Goal: Navigation & Orientation: Find specific page/section

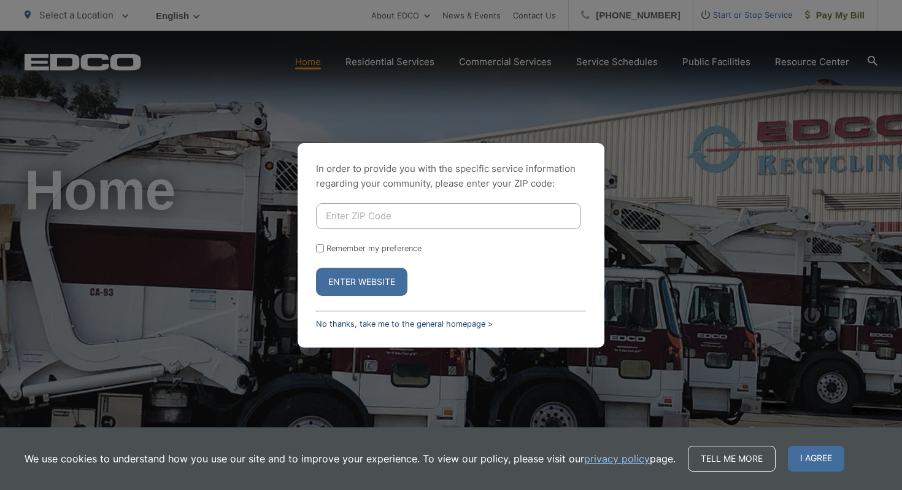
click at [388, 323] on link "No thanks, take me to the general homepage >" at bounding box center [404, 323] width 177 height 9
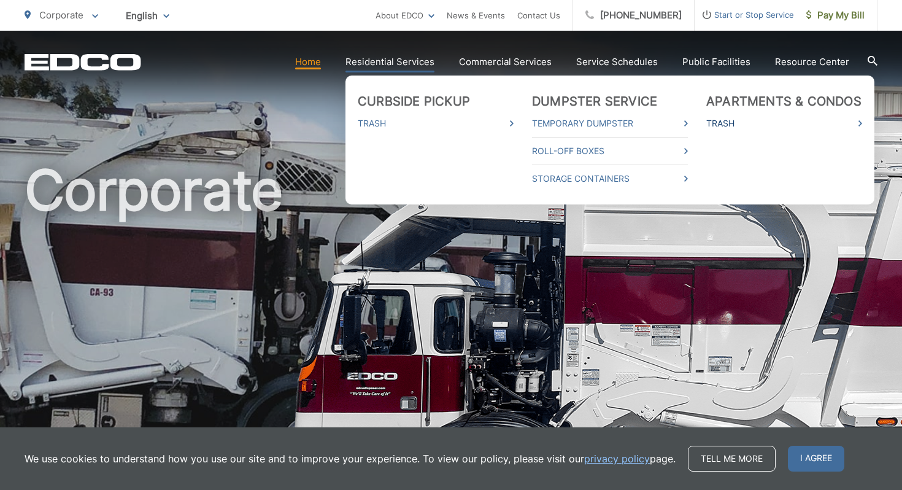
click at [800, 121] on link "Trash" at bounding box center [784, 123] width 156 height 15
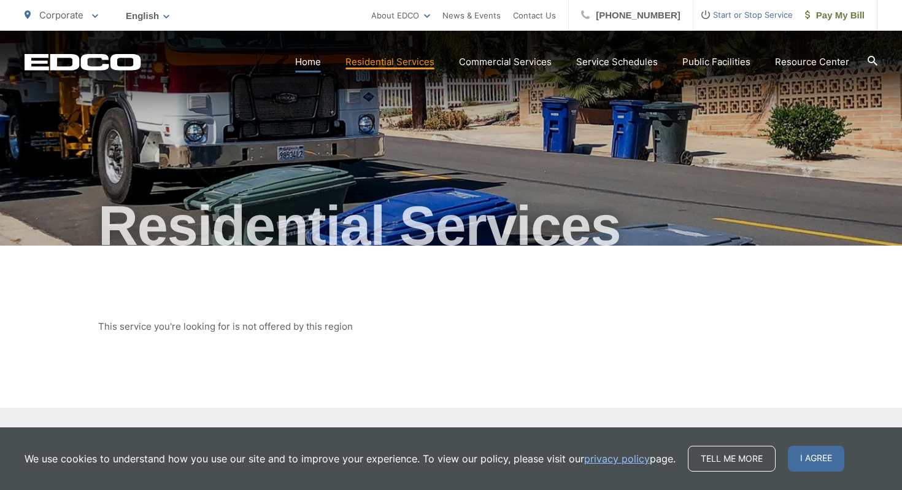
click at [313, 61] on link "Home" at bounding box center [308, 62] width 26 height 15
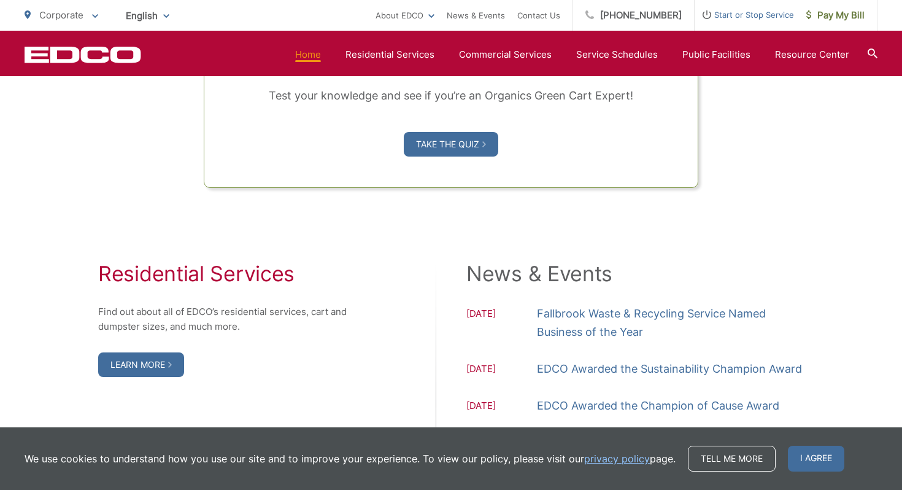
scroll to position [1060, 0]
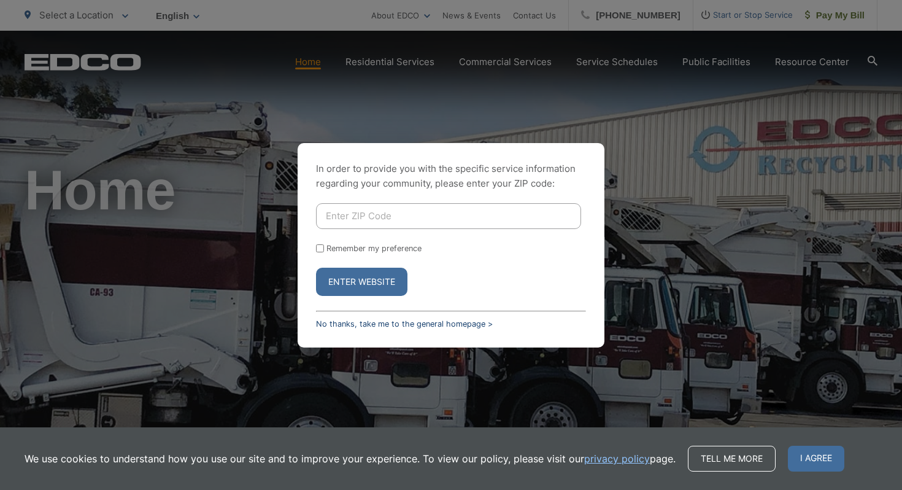
click at [420, 320] on link "No thanks, take me to the general homepage >" at bounding box center [404, 323] width 177 height 9
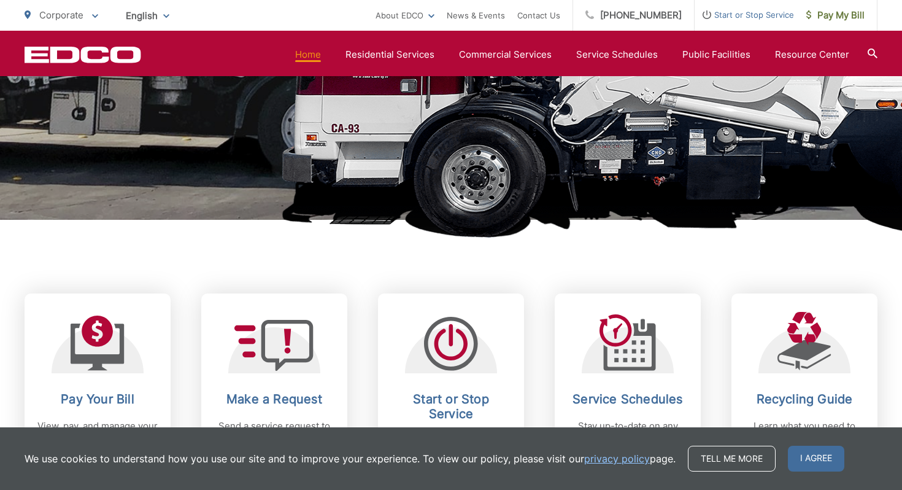
scroll to position [320, 0]
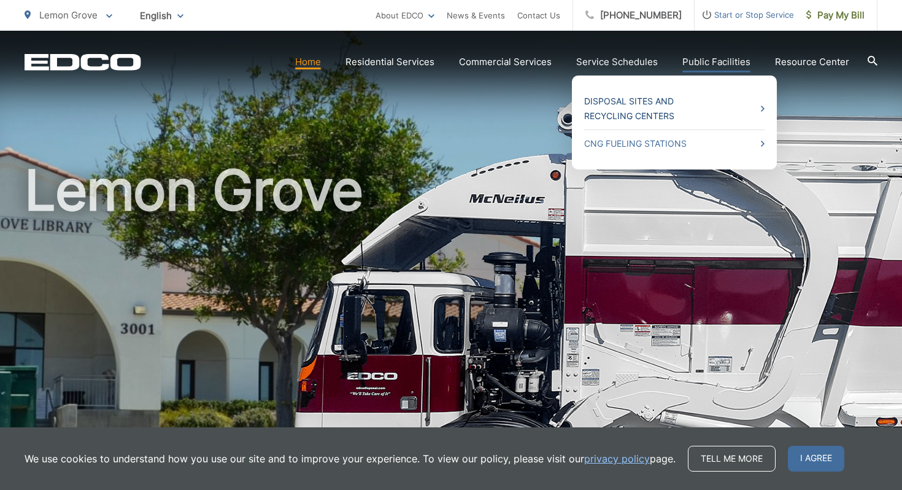
click at [694, 102] on link "Disposal Sites and Recycling Centers" at bounding box center [674, 108] width 180 height 29
click at [651, 100] on html "Home Back Home Residential Services Overview Curbside Pickup Recycling Organic …" at bounding box center [451, 245] width 902 height 490
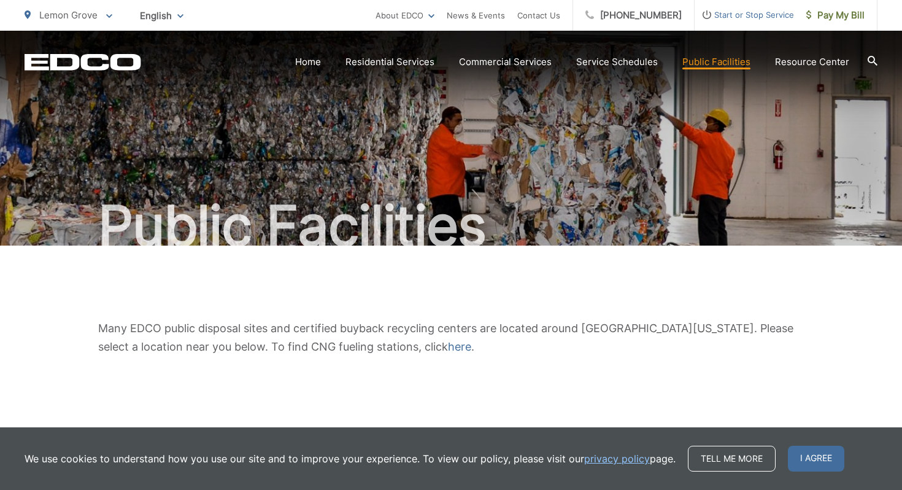
click at [579, 285] on div "Many EDCO public disposal sites and certified buyback recycling centers are loc…" at bounding box center [451, 337] width 853 height 184
